Goal: Navigation & Orientation: Go to known website

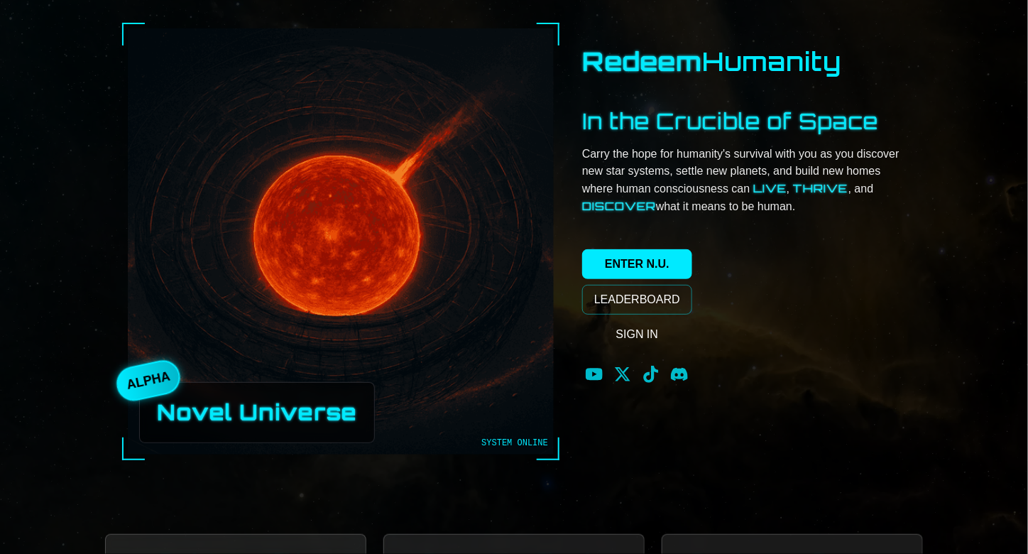
click at [649, 322] on link "SIGN IN" at bounding box center [637, 334] width 110 height 28
